Goal: Information Seeking & Learning: Check status

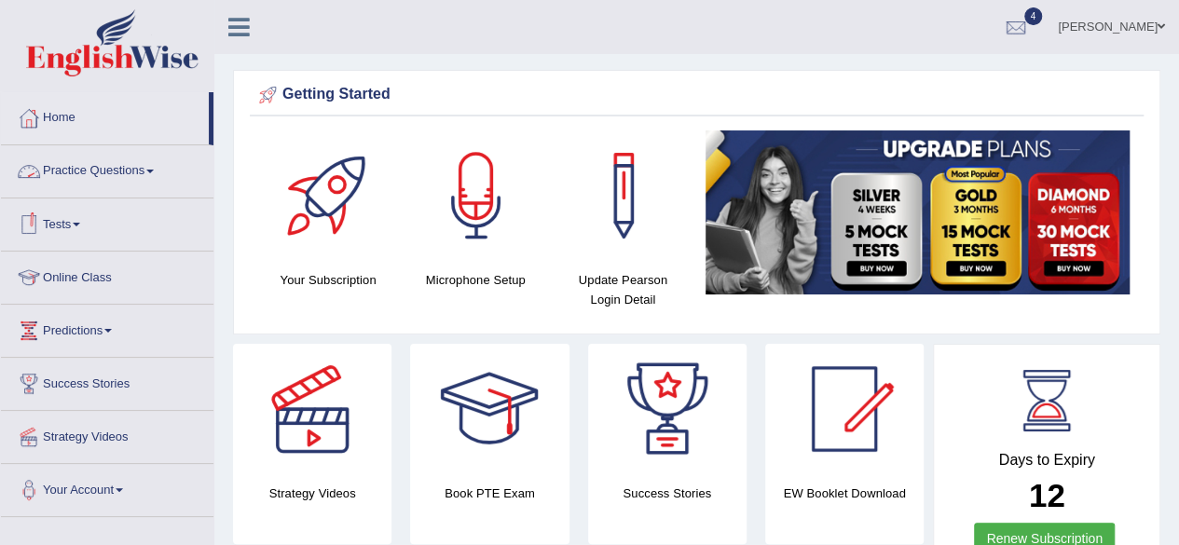
click at [92, 226] on link "Tests" at bounding box center [107, 222] width 212 height 47
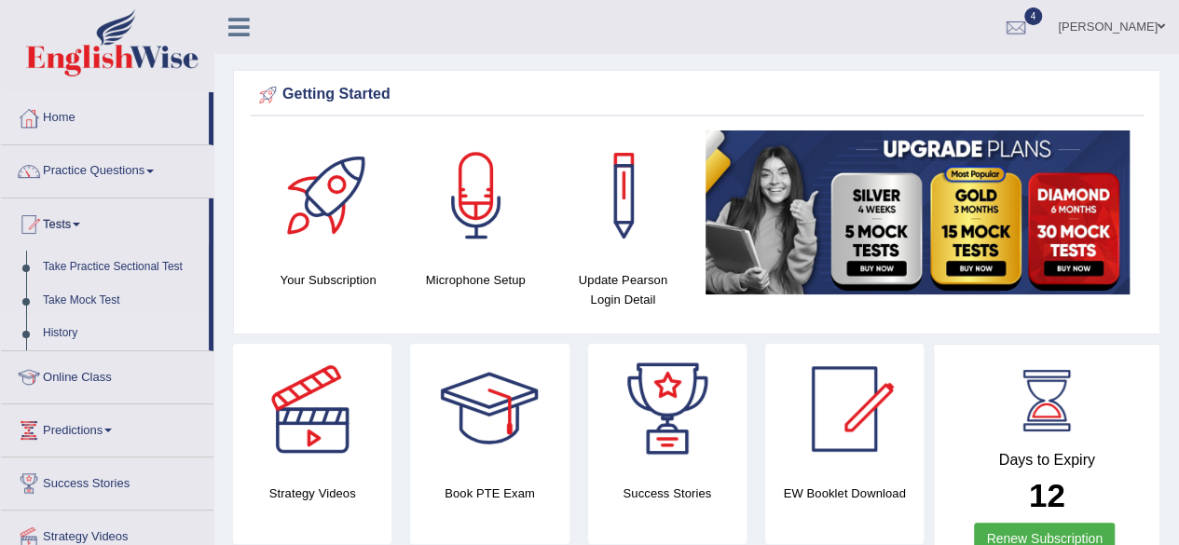
click at [59, 327] on link "History" at bounding box center [121, 334] width 174 height 34
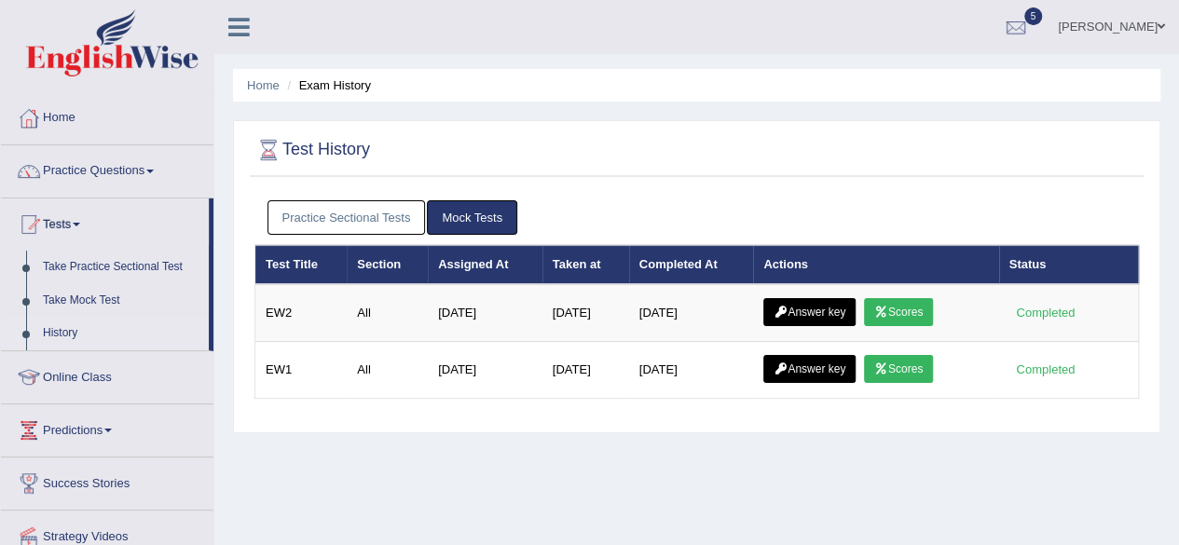
click at [313, 217] on link "Practice Sectional Tests" at bounding box center [346, 217] width 158 height 34
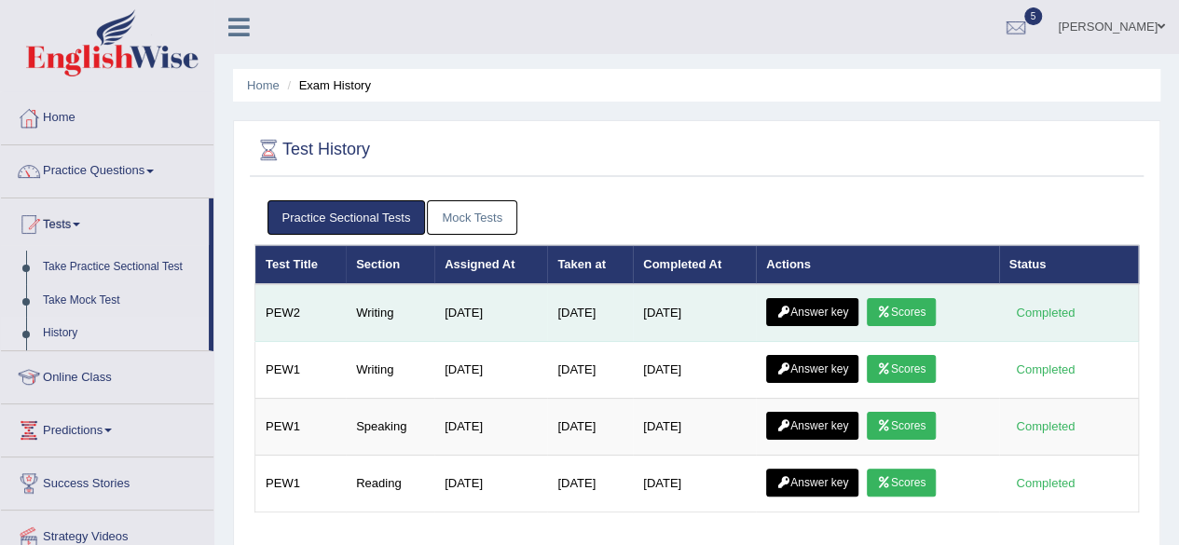
click at [901, 312] on link "Scores" at bounding box center [901, 312] width 69 height 28
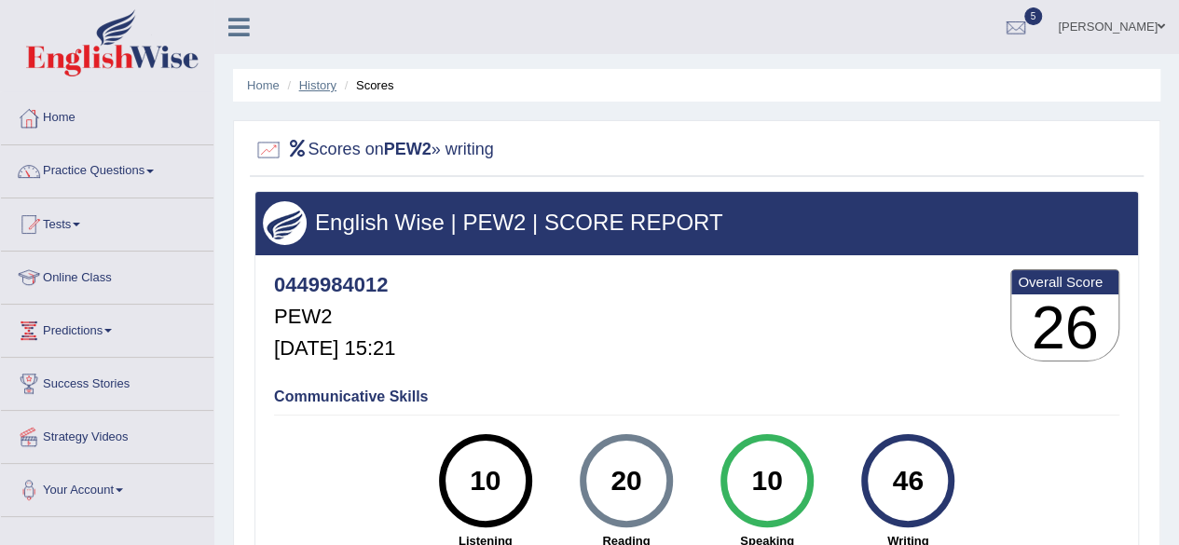
click at [316, 88] on link "History" at bounding box center [317, 85] width 37 height 14
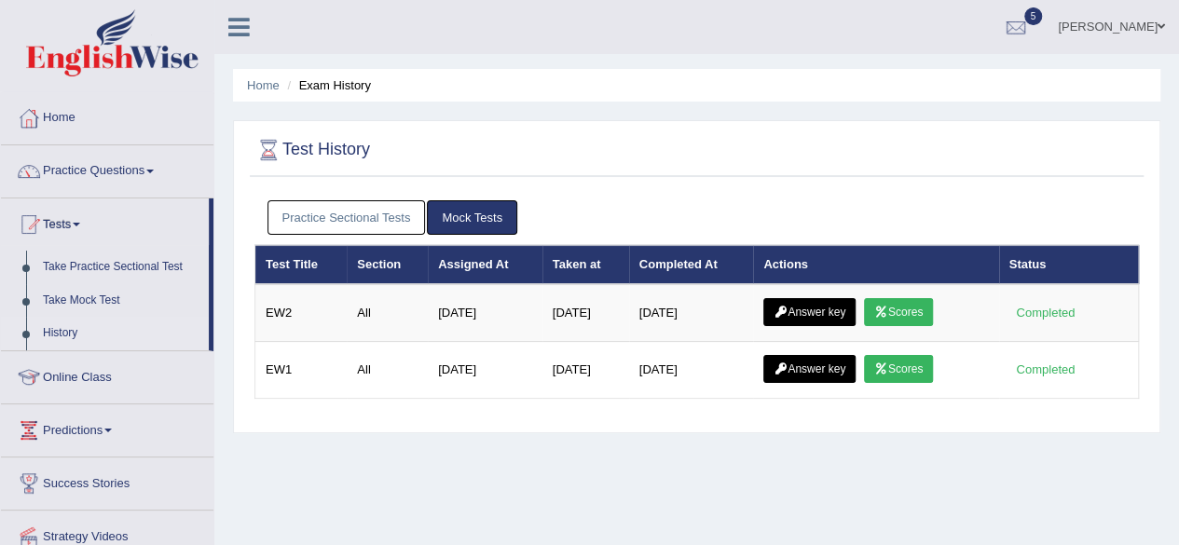
click at [408, 212] on link "Practice Sectional Tests" at bounding box center [346, 217] width 158 height 34
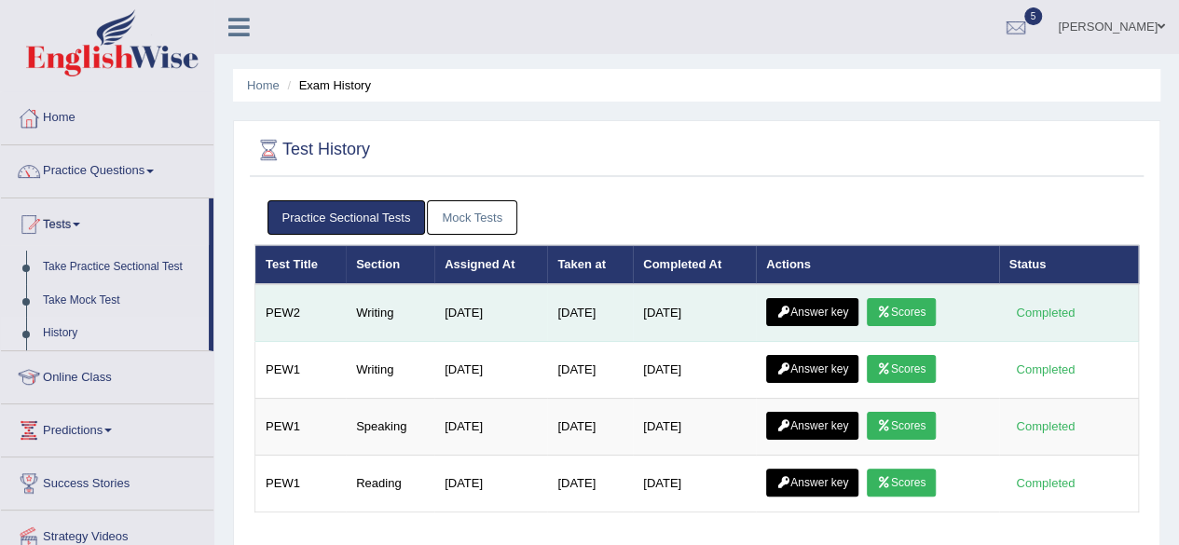
click at [826, 310] on link "Answer key" at bounding box center [812, 312] width 92 height 28
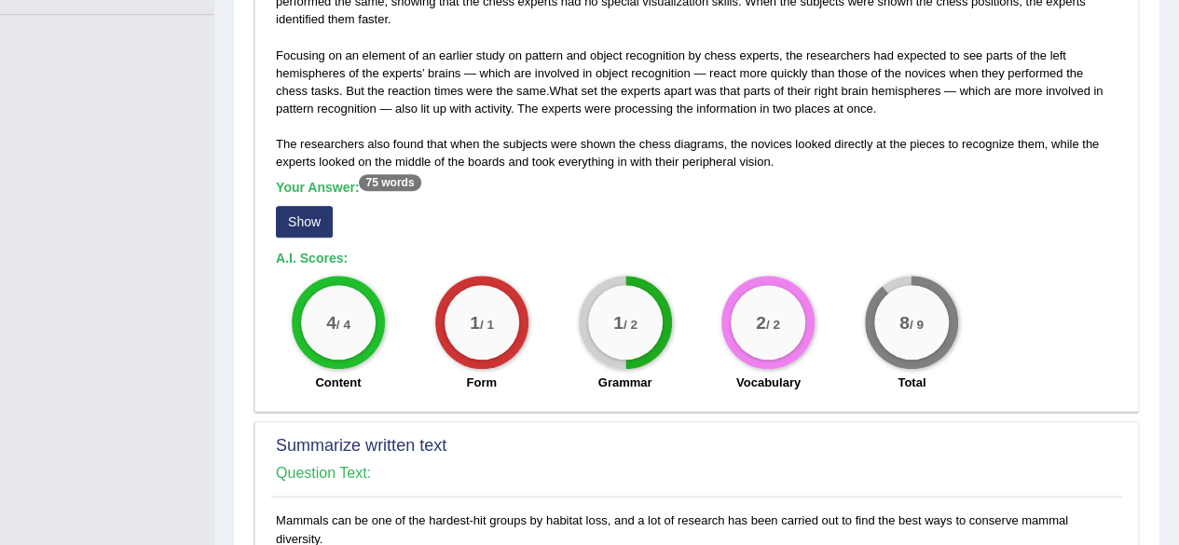
scroll to position [503, 0]
click at [306, 222] on button "Show" at bounding box center [304, 221] width 57 height 32
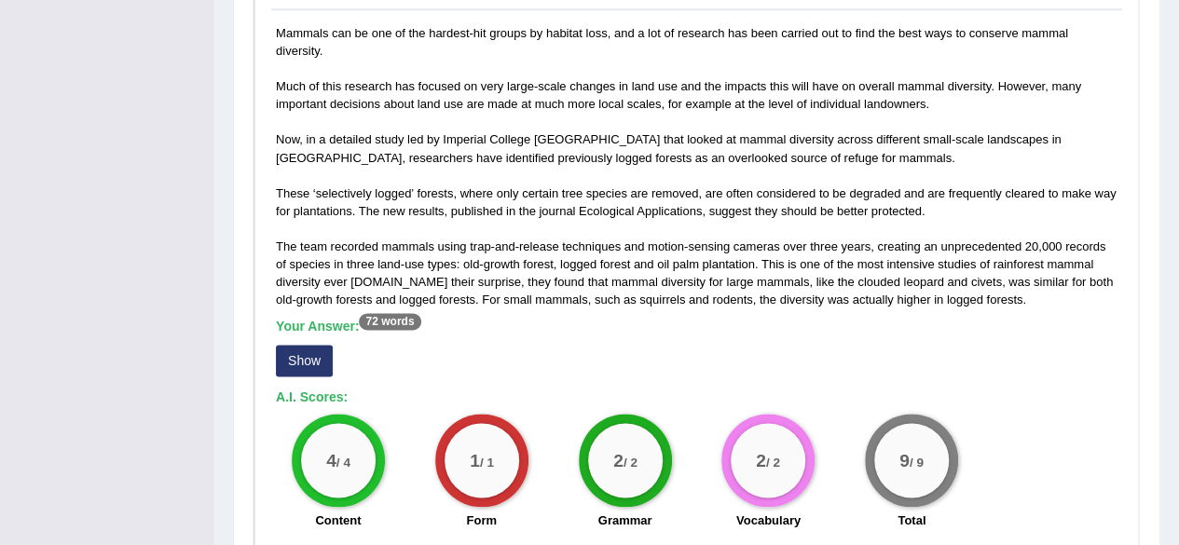
scroll to position [1026, 0]
click at [288, 344] on button "Show" at bounding box center [304, 360] width 57 height 32
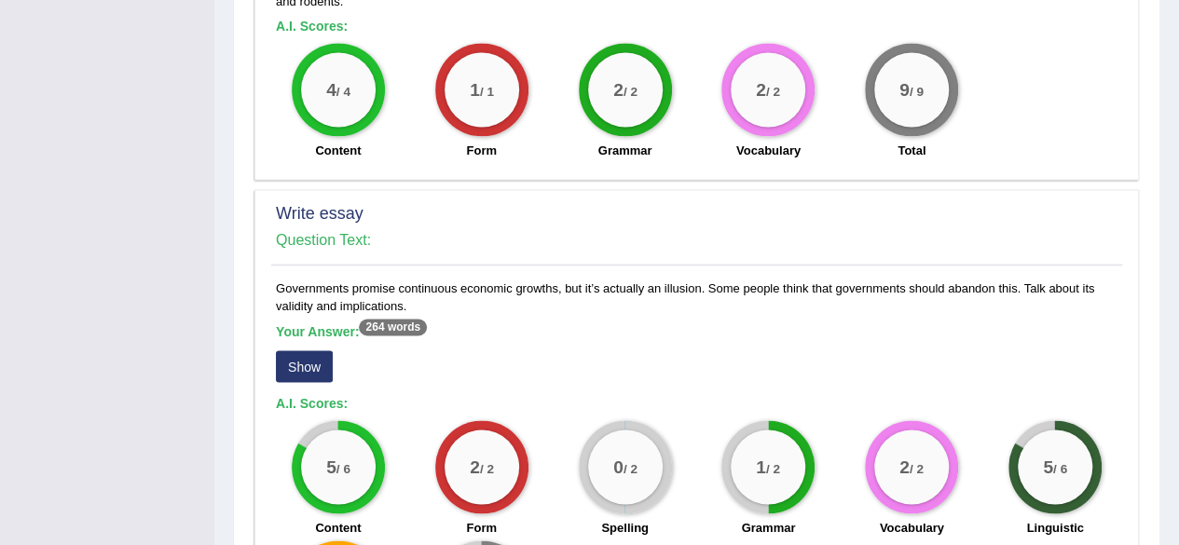
scroll to position [1420, 0]
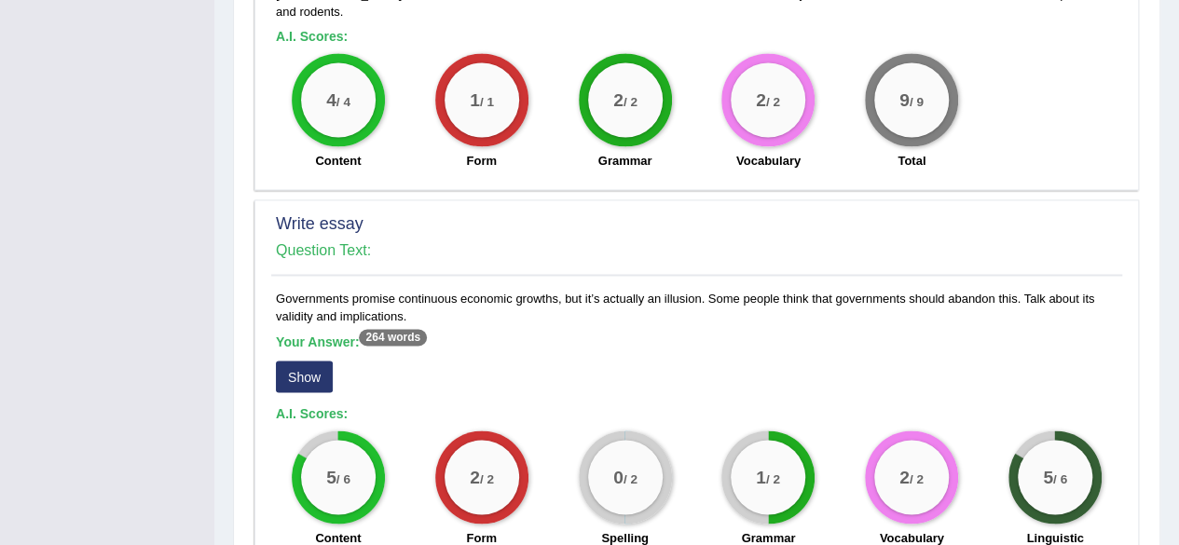
click at [309, 361] on button "Show" at bounding box center [304, 377] width 57 height 32
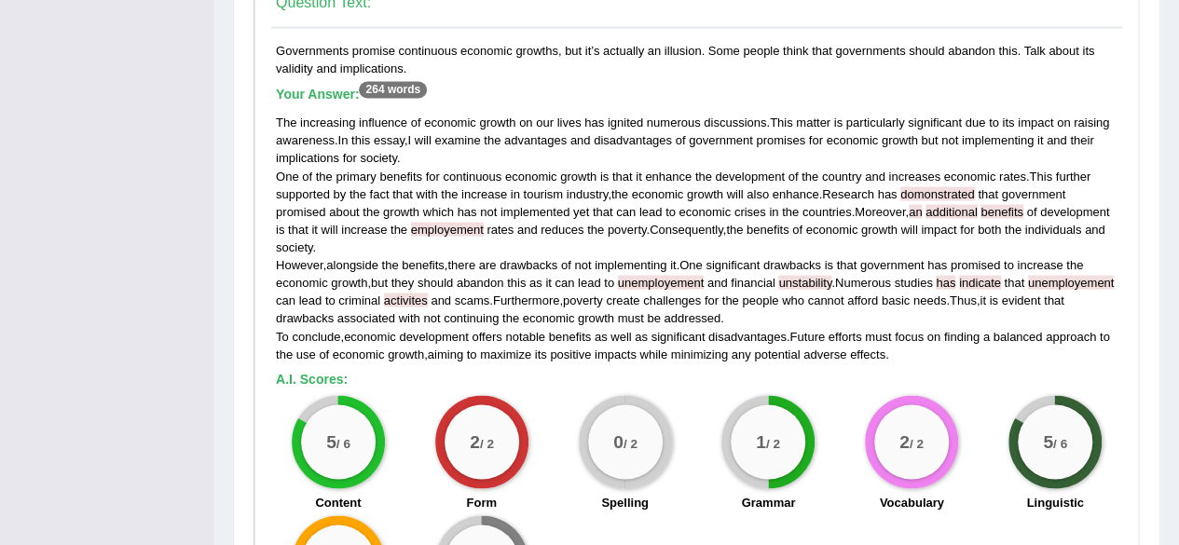
scroll to position [1670, 0]
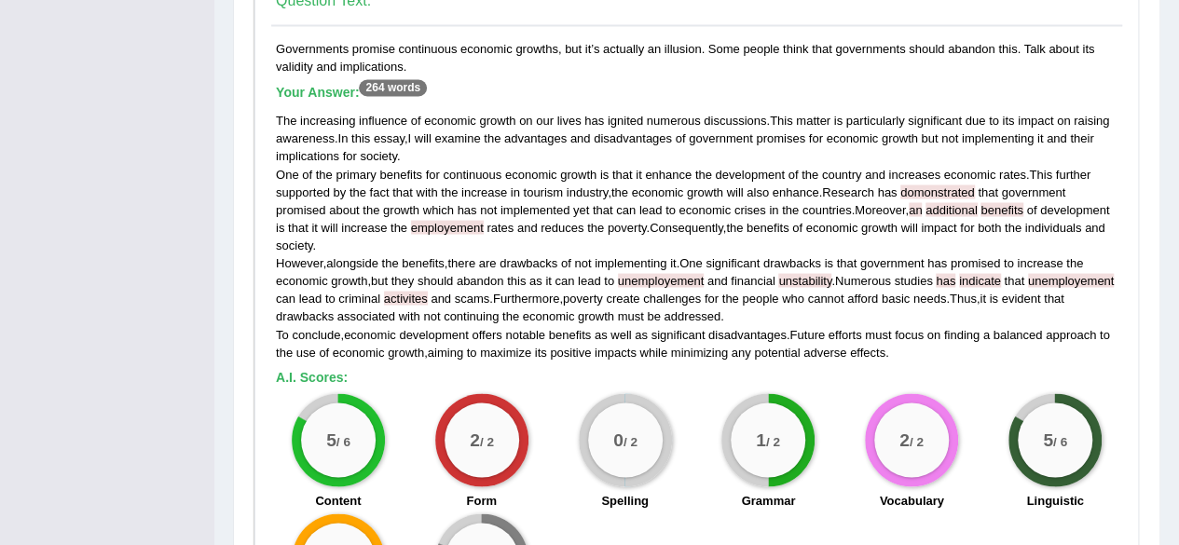
click at [790, 273] on span "unstability" at bounding box center [804, 280] width 53 height 14
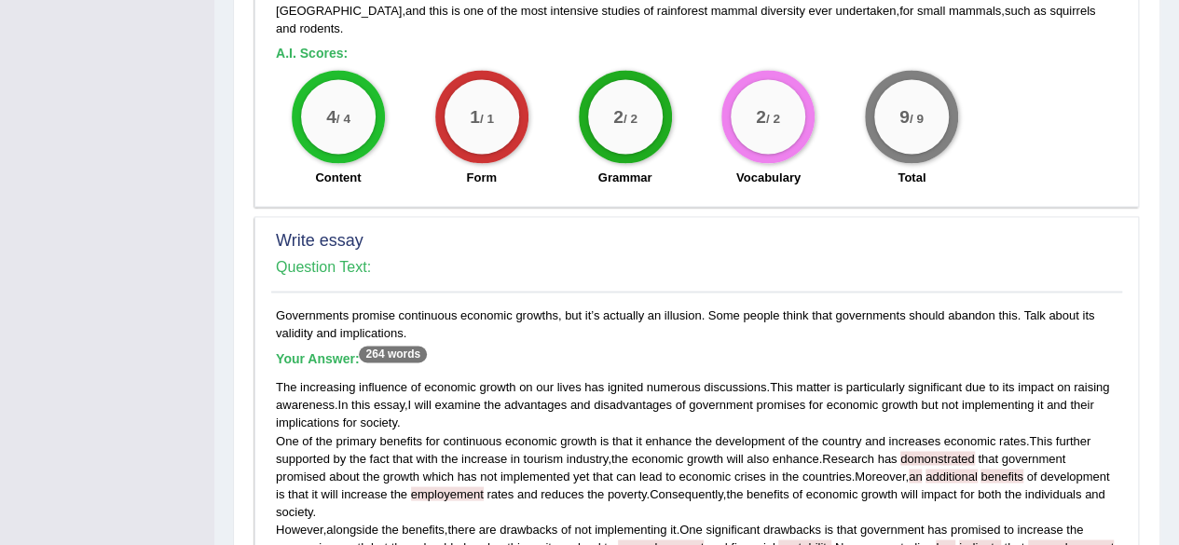
scroll to position [1398, 0]
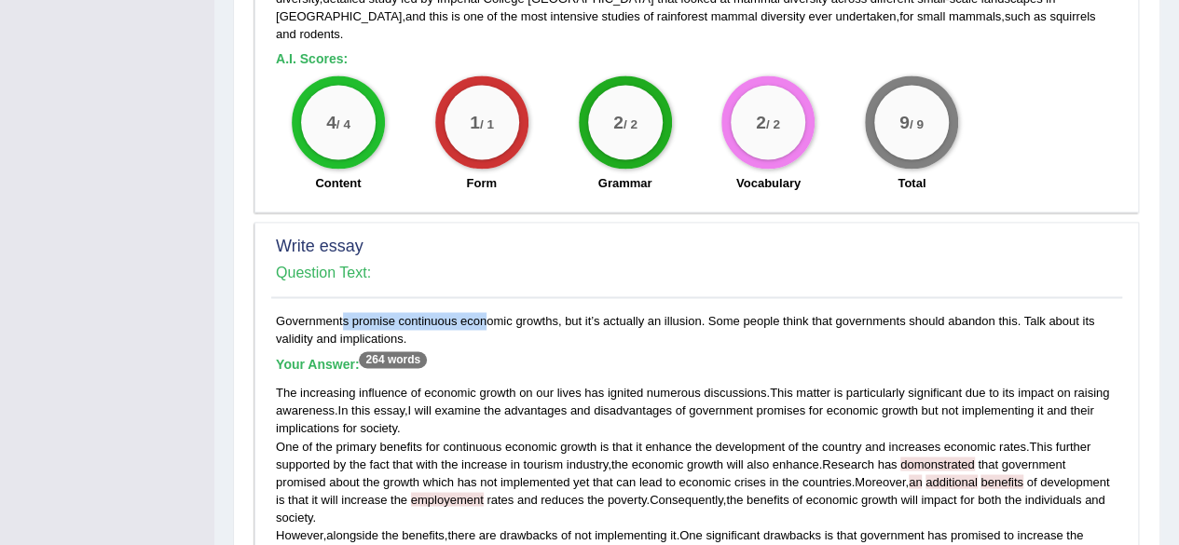
drag, startPoint x: 281, startPoint y: 264, endPoint x: 438, endPoint y: 263, distance: 156.6
drag, startPoint x: 276, startPoint y: 264, endPoint x: 418, endPoint y: 278, distance: 142.4
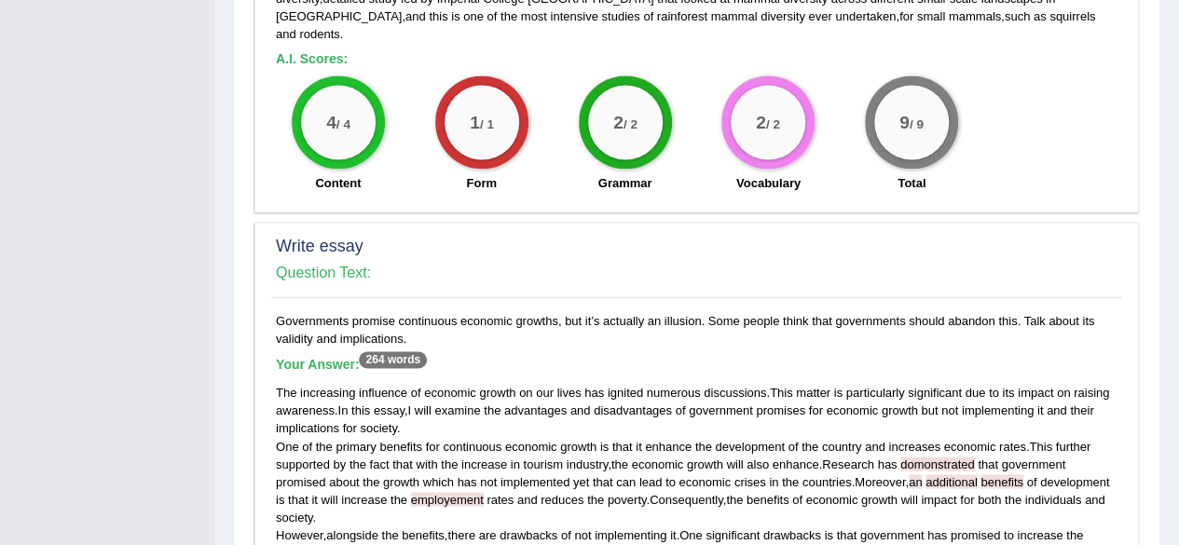
copy div "Governments promise continuous economic growths, but it’s actually an illusion.…"
